Goal: Task Accomplishment & Management: Manage account settings

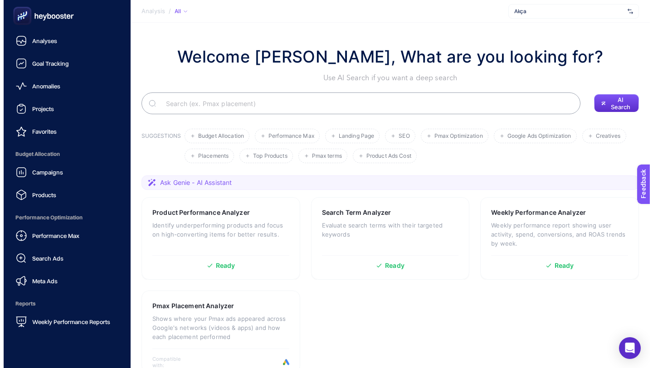
scroll to position [72, 0]
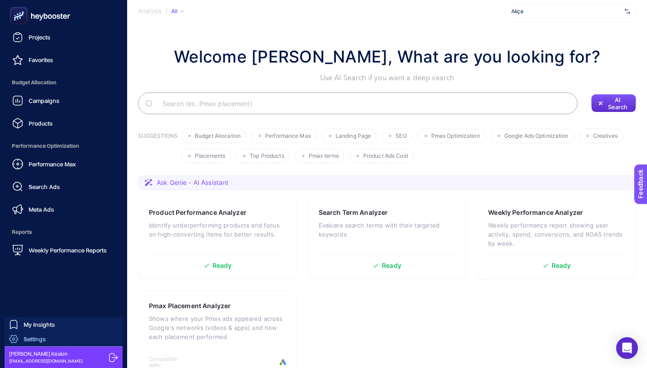
click at [45, 337] on link "Settings" at bounding box center [64, 339] width 118 height 15
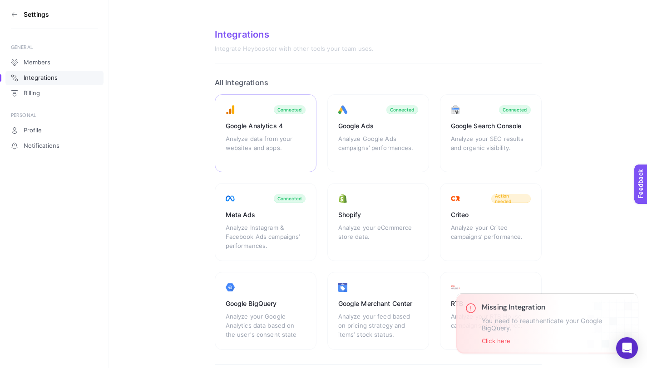
click at [287, 135] on div "Analyze data from your websites and apps." at bounding box center [265, 147] width 80 height 27
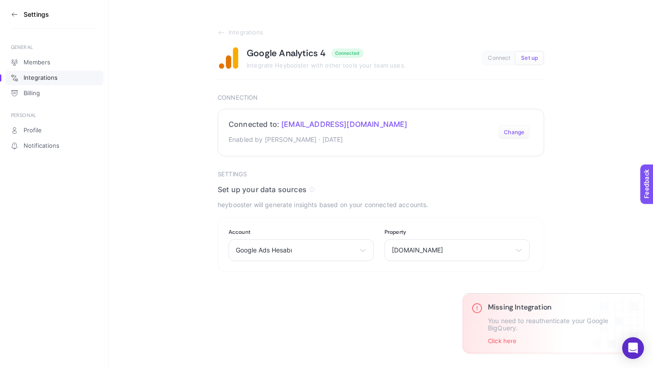
click at [506, 131] on button "Change" at bounding box center [514, 132] width 31 height 15
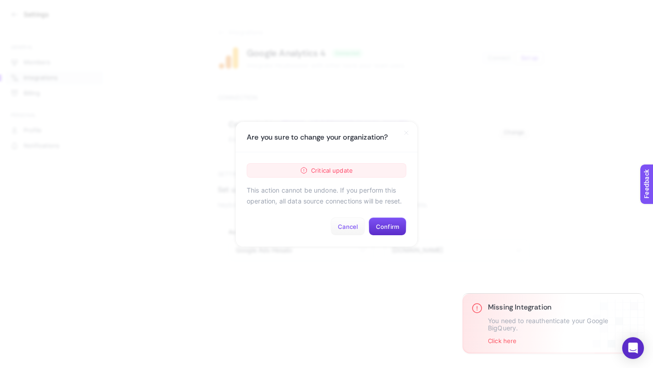
click at [342, 223] on button "Cancel" at bounding box center [348, 227] width 34 height 18
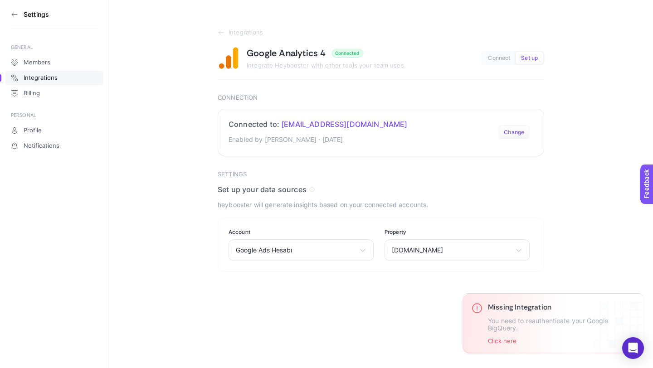
click at [514, 131] on button "Change" at bounding box center [514, 132] width 31 height 15
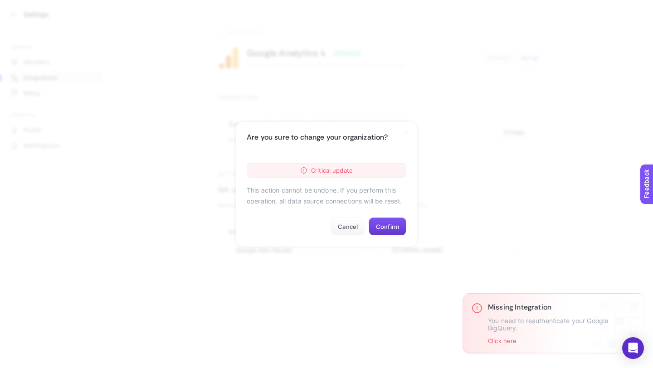
click at [379, 229] on button "Confirm" at bounding box center [388, 227] width 38 height 18
